Goal: Navigation & Orientation: Find specific page/section

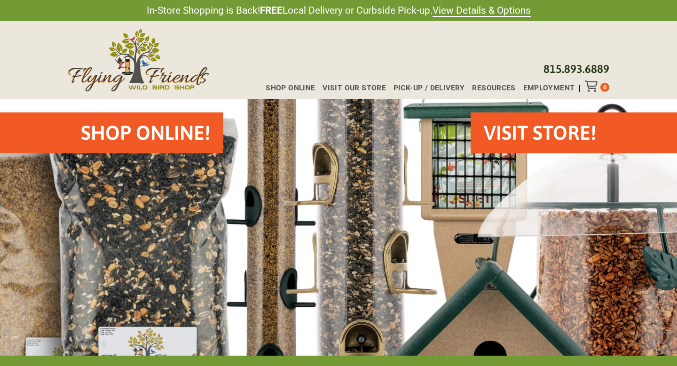
click at [289, 83] on div "Shop Online Visit Our Store Pick-up / Delivery Resources Employment 0" at bounding box center [433, 85] width 351 height 11
click at [289, 85] on span "Shop Online" at bounding box center [290, 89] width 49 height 8
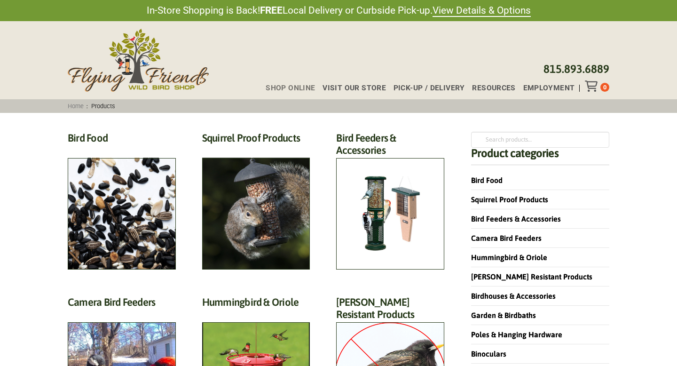
click at [309, 106] on div "Home : Products" at bounding box center [282, 105] width 434 height 13
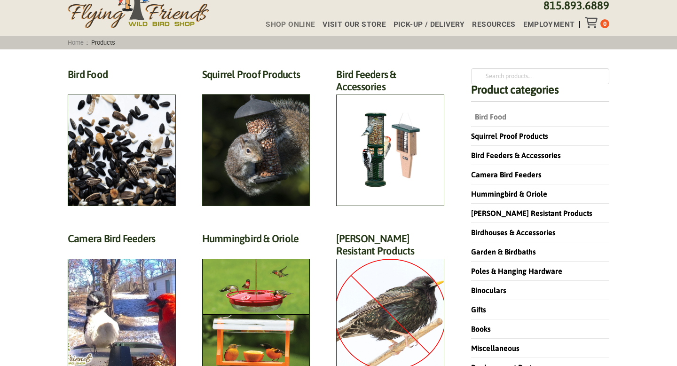
scroll to position [65, 0]
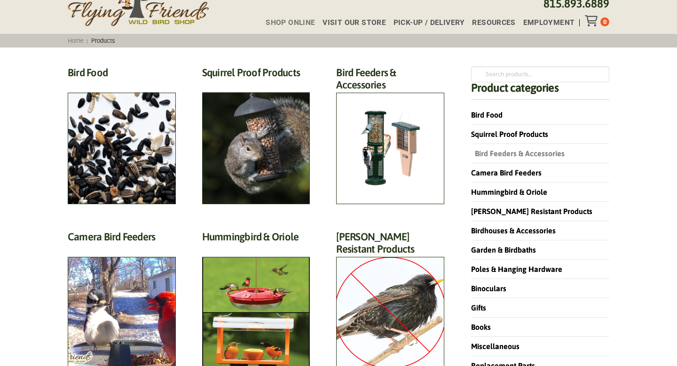
click at [485, 156] on link "Bird Feeders & Accessories" at bounding box center [518, 153] width 94 height 8
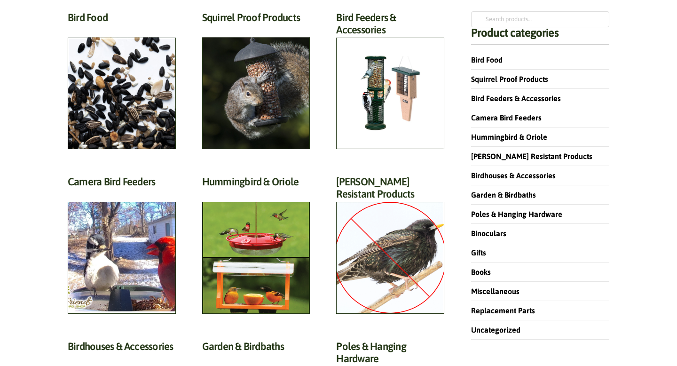
scroll to position [0, 0]
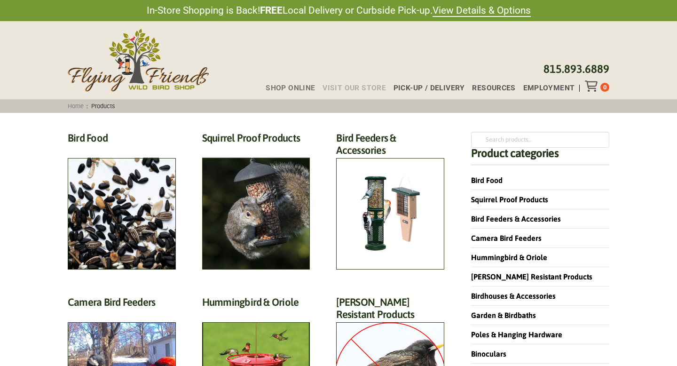
click at [343, 90] on span "Visit Our Store" at bounding box center [354, 89] width 63 height 8
